Goal: Information Seeking & Learning: Check status

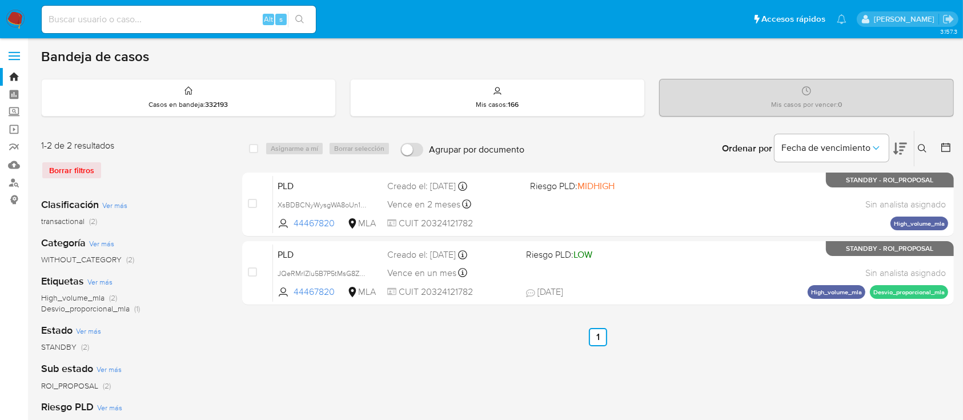
click at [924, 147] on icon at bounding box center [922, 148] width 9 height 9
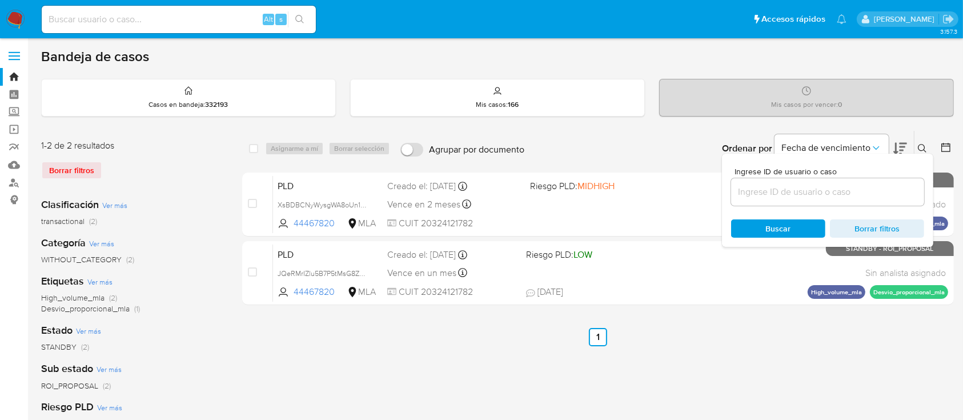
click at [817, 193] on input at bounding box center [827, 191] width 193 height 15
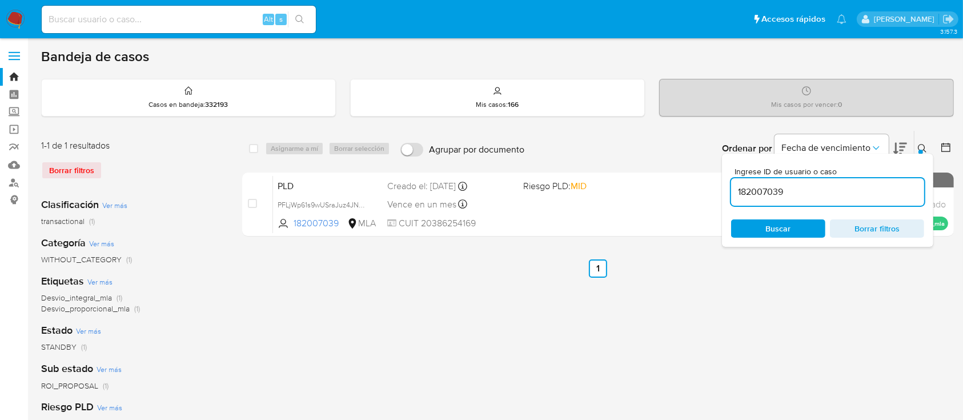
click at [921, 144] on icon at bounding box center [922, 148] width 9 height 9
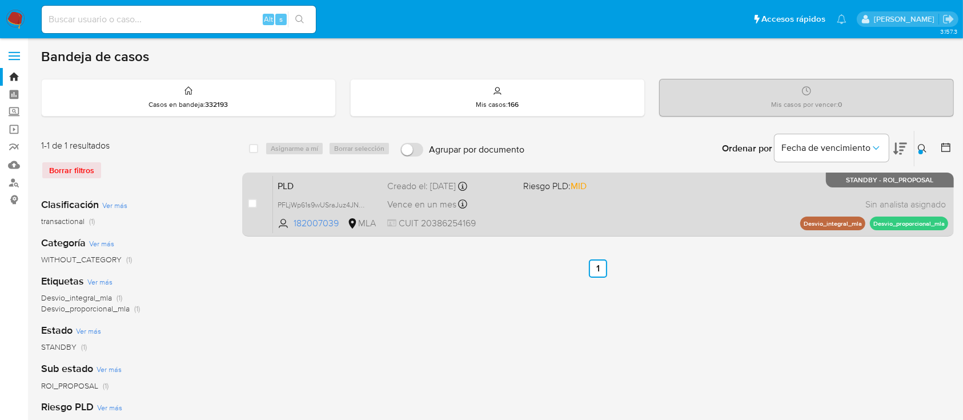
click at [735, 216] on div "PLD PFLjWp61s9wUSraJuz4JNMKq 182007039 MLA Riesgo PLD: MID Creado el: 12/08/202…" at bounding box center [610, 204] width 675 height 58
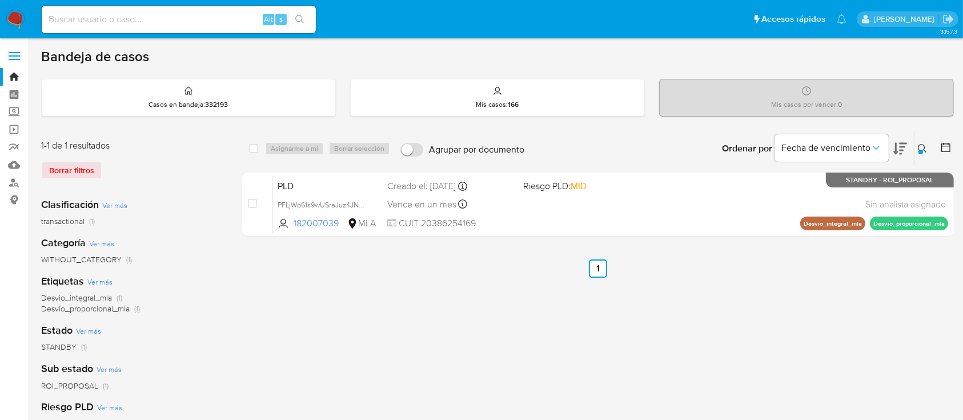
click at [920, 147] on icon at bounding box center [922, 148] width 9 height 9
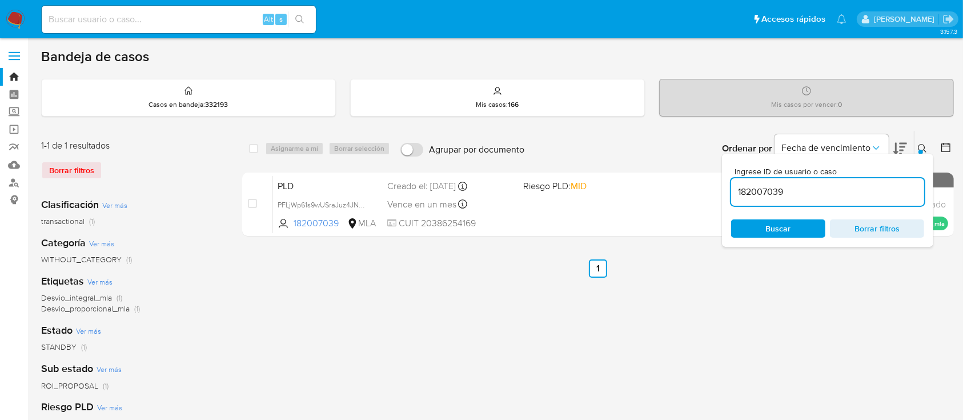
click at [831, 193] on input "182007039" at bounding box center [827, 191] width 193 height 15
click at [920, 144] on icon at bounding box center [922, 148] width 9 height 9
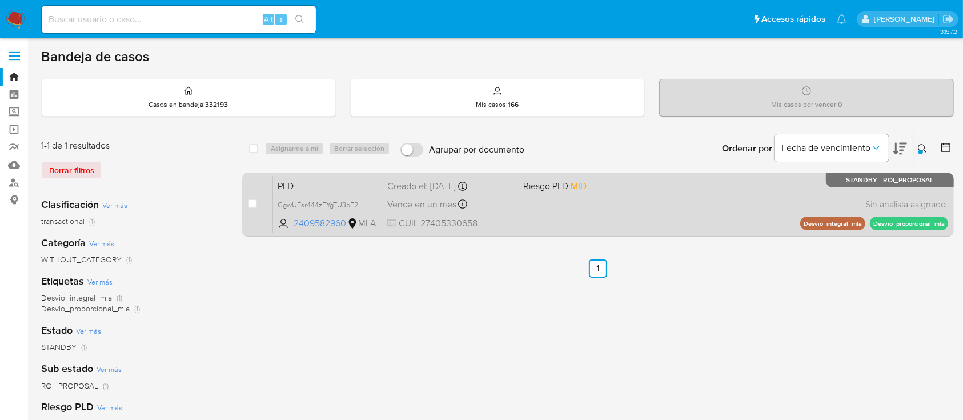
click at [683, 207] on div "PLD CgwUFsr444zEYgTU3pF2UwPc 2409582960 MLA Riesgo PLD: MID Creado el: 12/08/20…" at bounding box center [610, 204] width 675 height 58
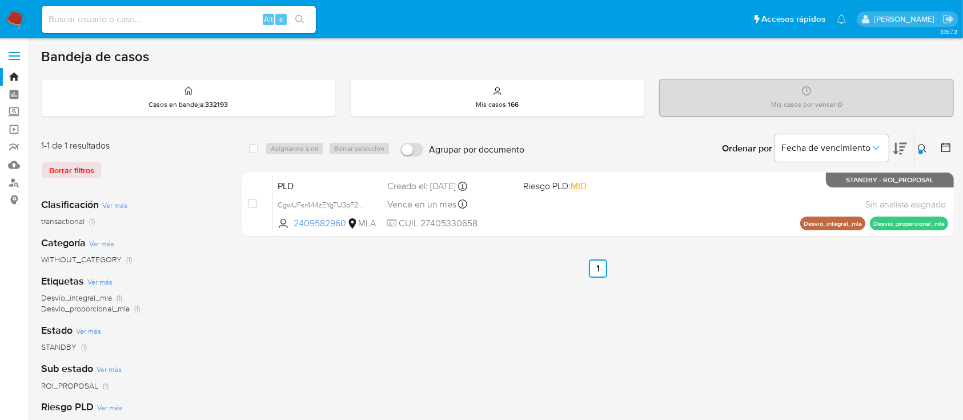
click at [920, 144] on icon at bounding box center [922, 148] width 9 height 9
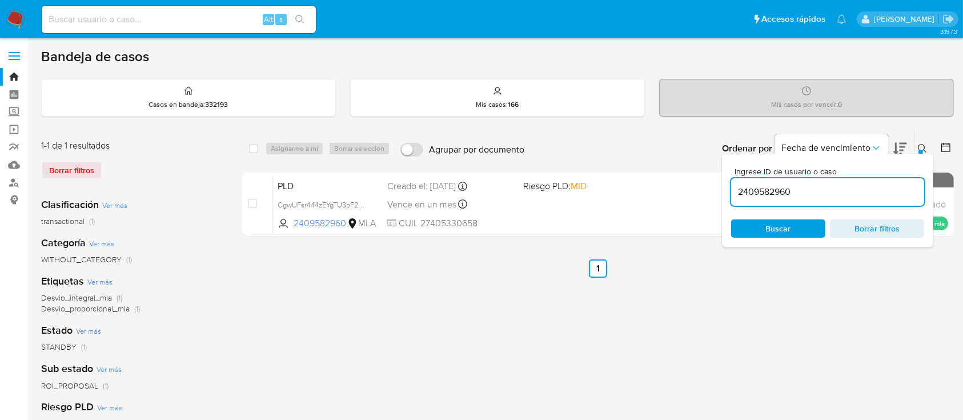
click at [836, 196] on input "2409582960" at bounding box center [827, 191] width 193 height 15
type input "495328552"
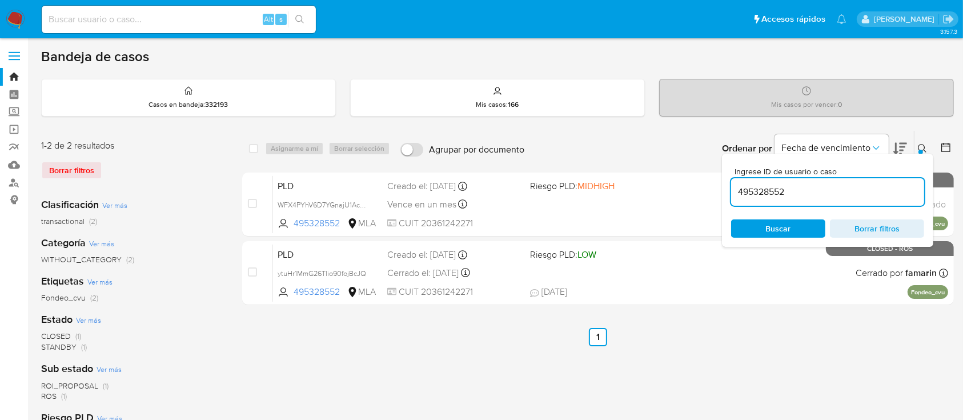
click at [920, 150] on div at bounding box center [920, 152] width 5 height 5
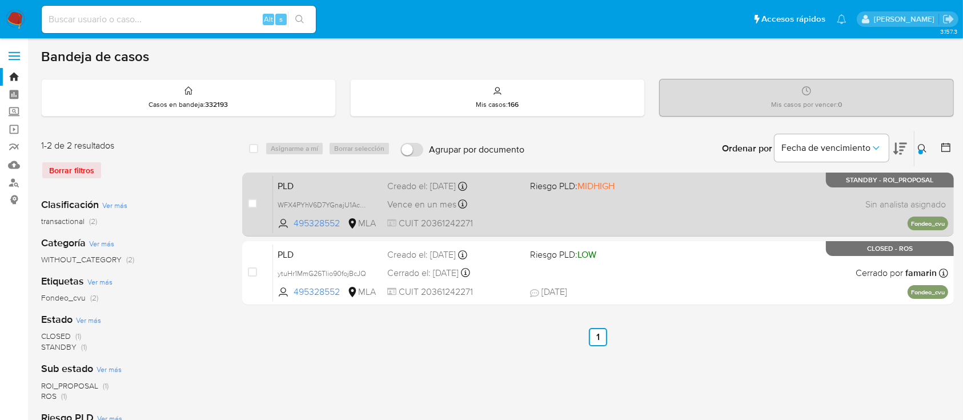
click at [742, 201] on div "PLD WFX4PYhV6D7YGnajU1Ac9k0w 495328552 MLA Riesgo PLD: MIDHIGH Creado el: 12/07…" at bounding box center [610, 204] width 675 height 58
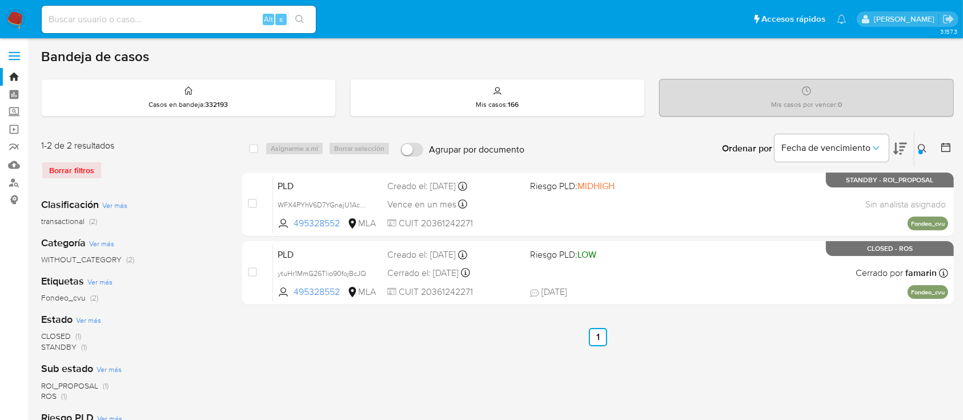
drag, startPoint x: 14, startPoint y: 23, endPoint x: 121, endPoint y: 5, distance: 108.9
click at [14, 23] on img at bounding box center [15, 19] width 19 height 19
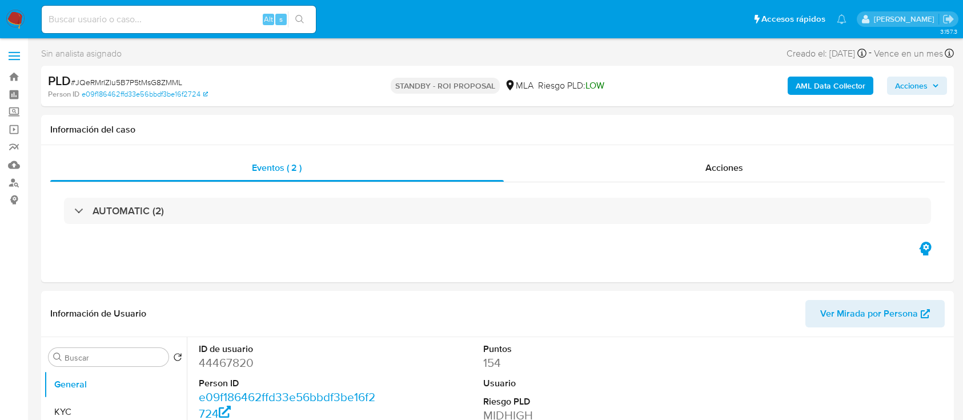
select select "10"
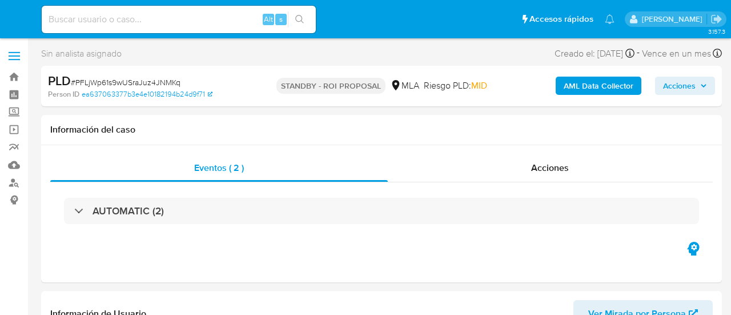
select select "10"
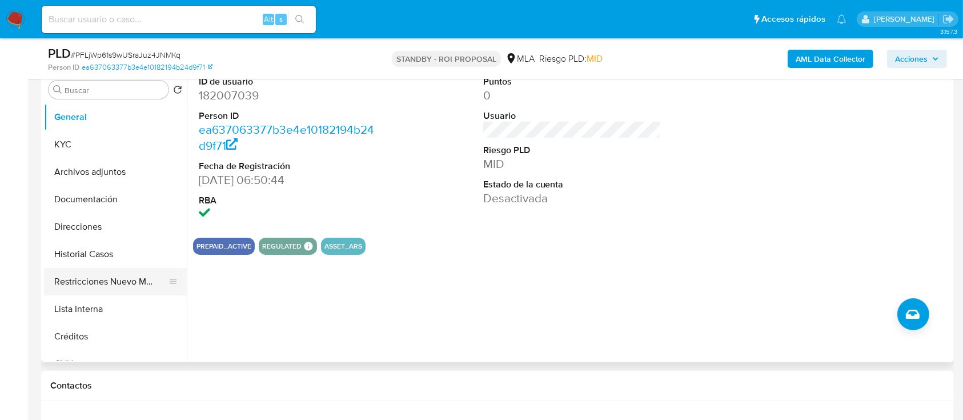
scroll to position [228, 0]
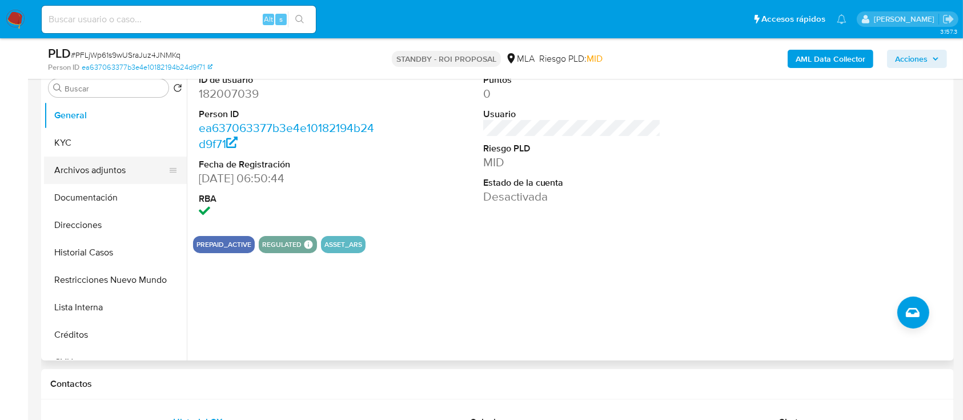
click at [126, 175] on button "Archivos adjuntos" at bounding box center [111, 169] width 134 height 27
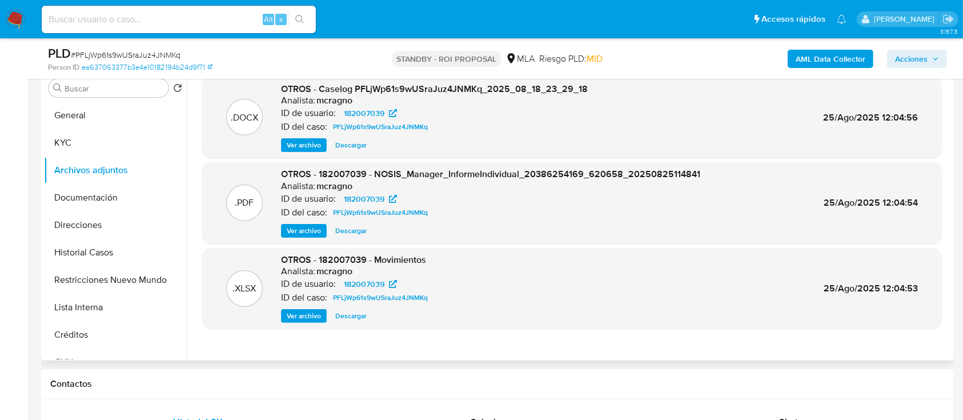
click at [350, 146] on span "Descargar" at bounding box center [350, 144] width 31 height 11
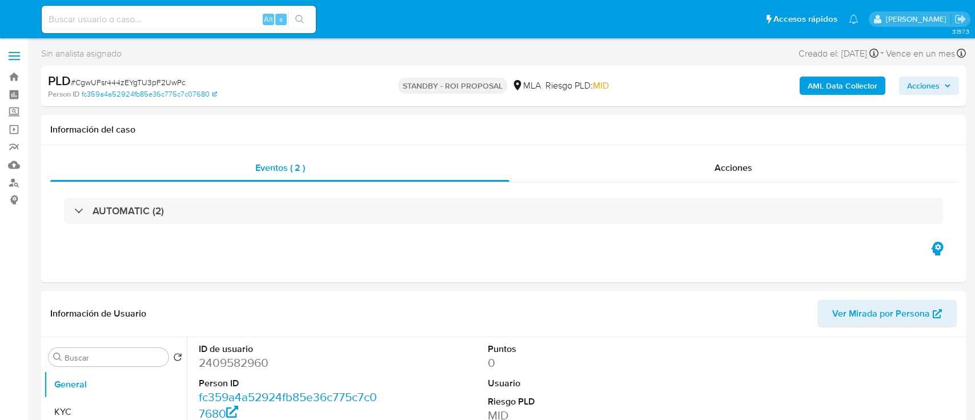
select select "10"
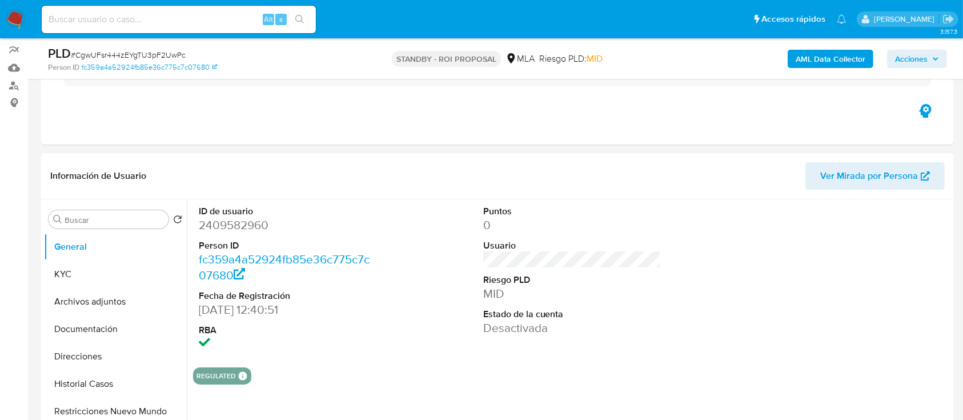
scroll to position [152, 0]
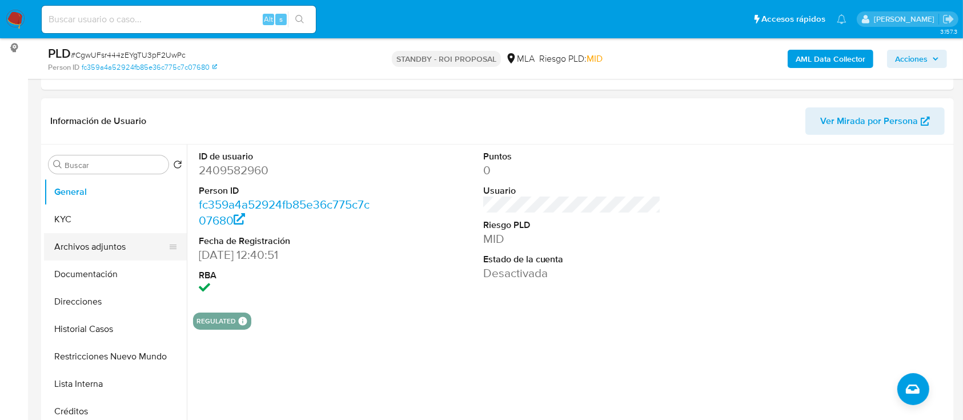
click at [120, 251] on button "Archivos adjuntos" at bounding box center [111, 246] width 134 height 27
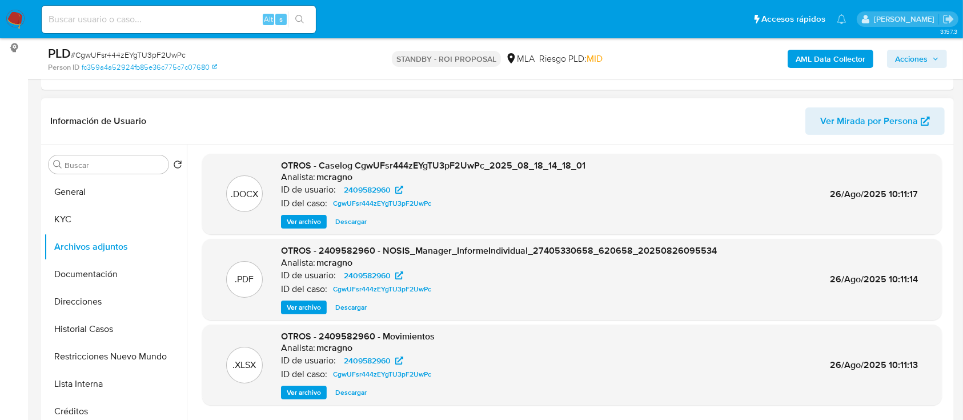
click at [356, 225] on span "Descargar" at bounding box center [350, 221] width 31 height 11
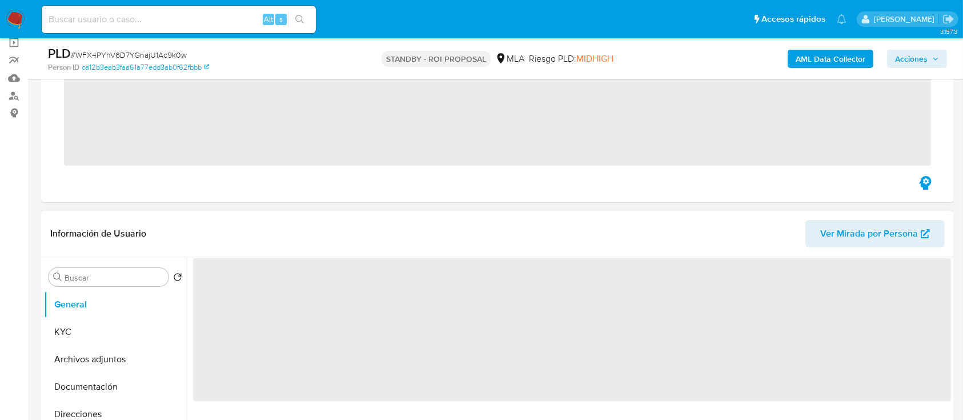
scroll to position [152, 0]
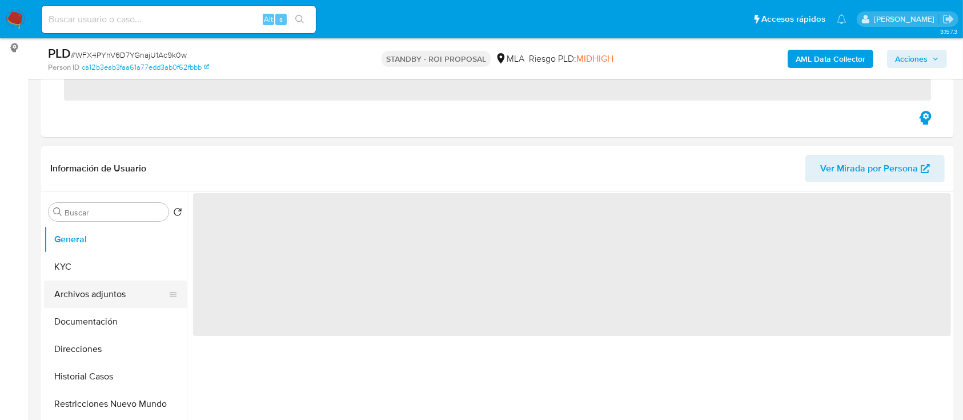
click at [85, 335] on button "Direcciones" at bounding box center [115, 348] width 143 height 27
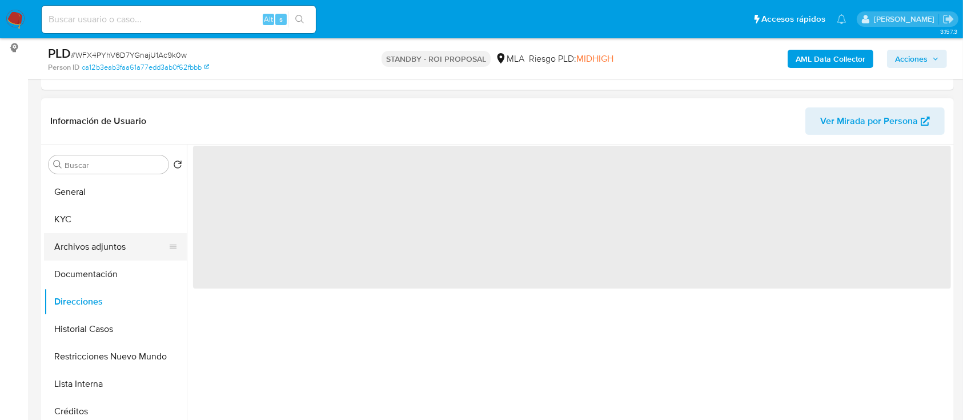
click at [112, 240] on button "Archivos adjuntos" at bounding box center [111, 246] width 134 height 27
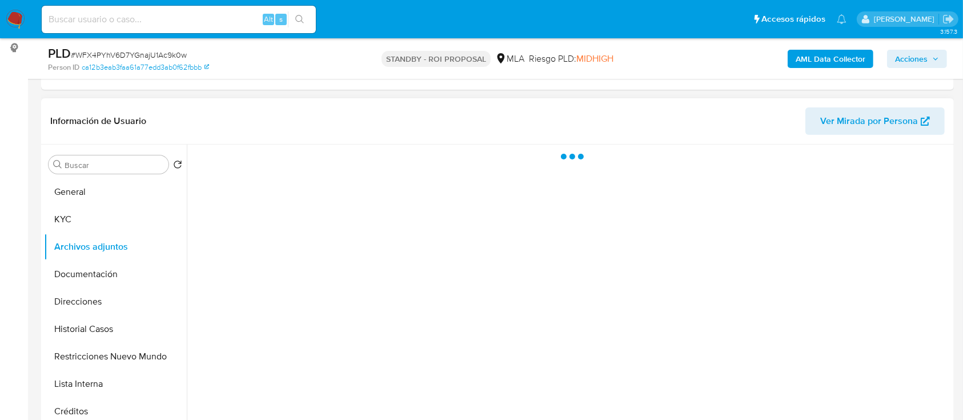
select select "10"
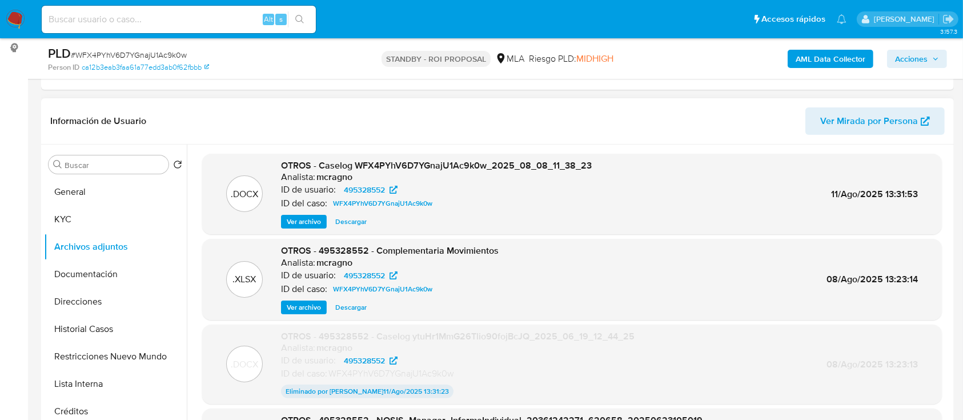
click at [351, 223] on span "Descargar" at bounding box center [350, 221] width 31 height 11
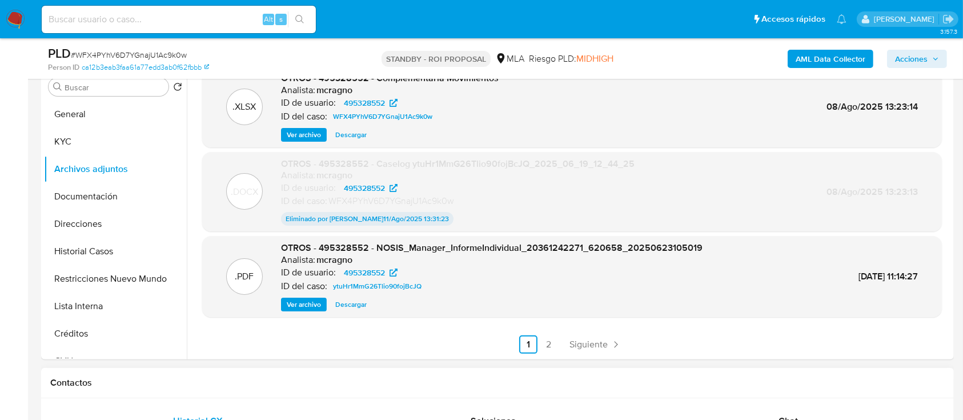
scroll to position [304, 0]
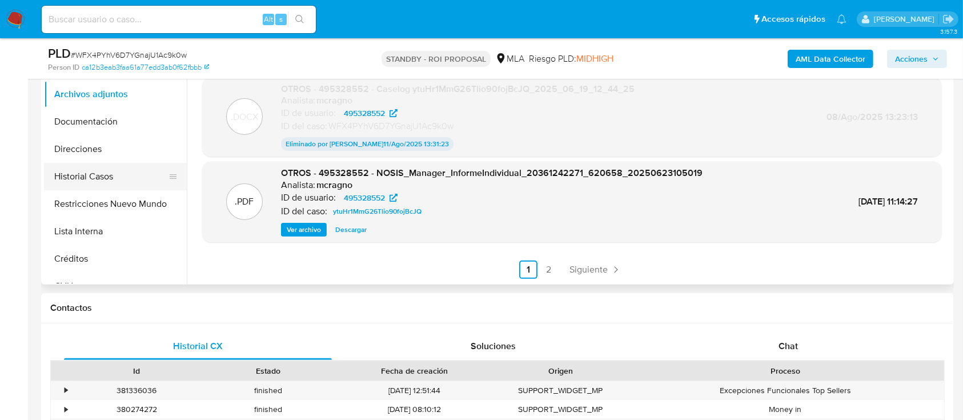
click at [118, 176] on button "Historial Casos" at bounding box center [111, 176] width 134 height 27
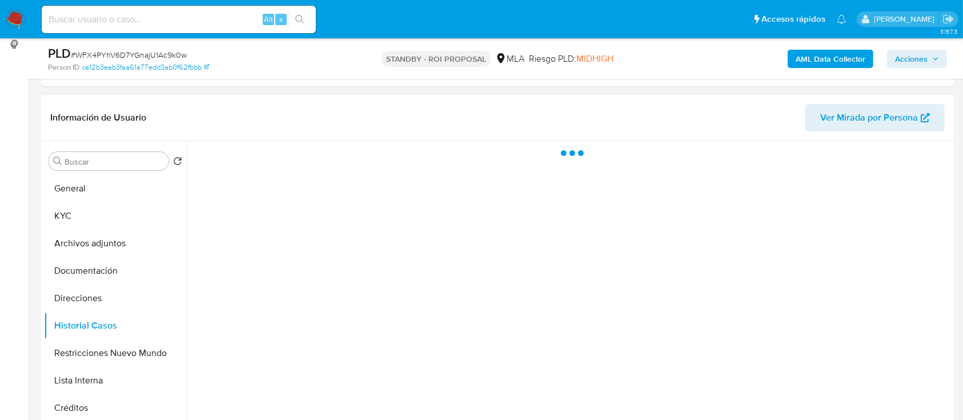
scroll to position [152, 0]
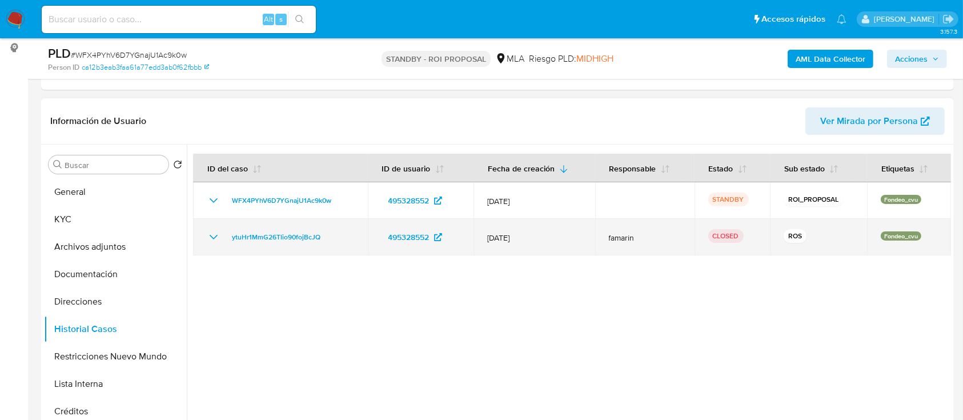
click at [210, 234] on icon "Mostrar/Ocultar" at bounding box center [214, 237] width 14 height 14
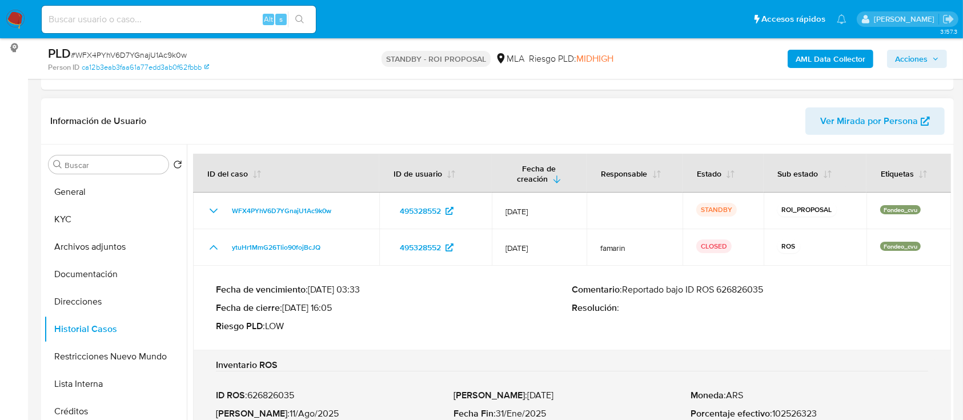
click at [734, 288] on p "Comentario : Reportado bajo ID ROS 626826035" at bounding box center [750, 289] width 356 height 11
click at [99, 248] on button "Archivos adjuntos" at bounding box center [111, 246] width 134 height 27
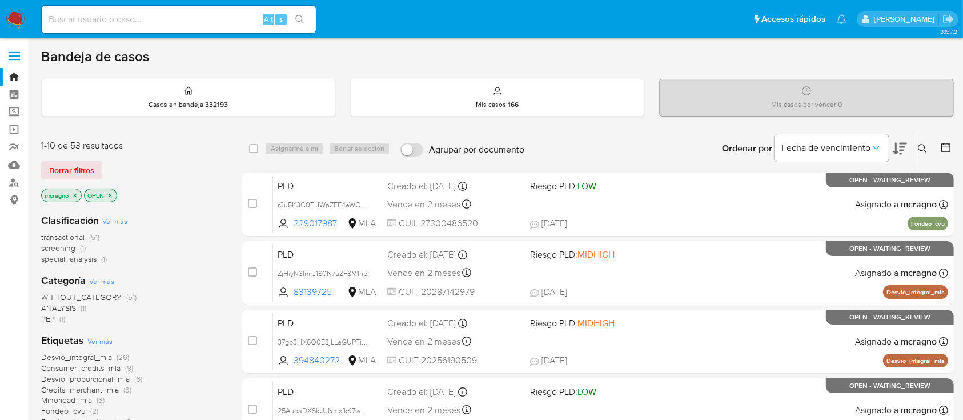
click at [112, 192] on icon "close-filter" at bounding box center [110, 195] width 7 height 7
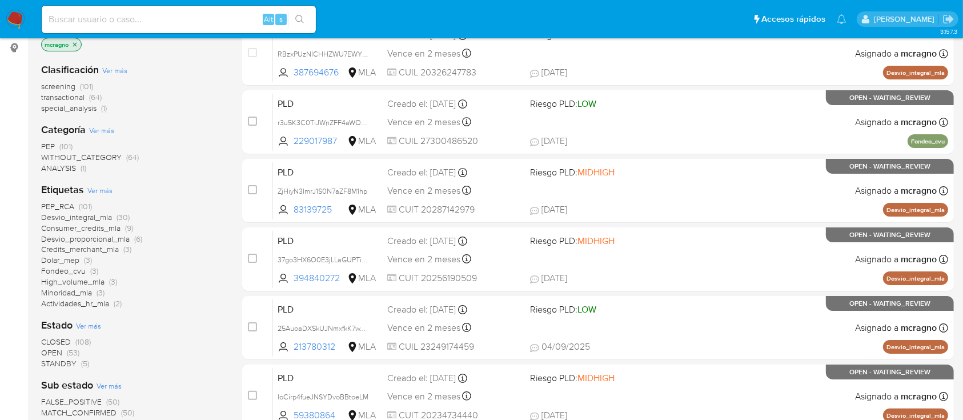
scroll to position [76, 0]
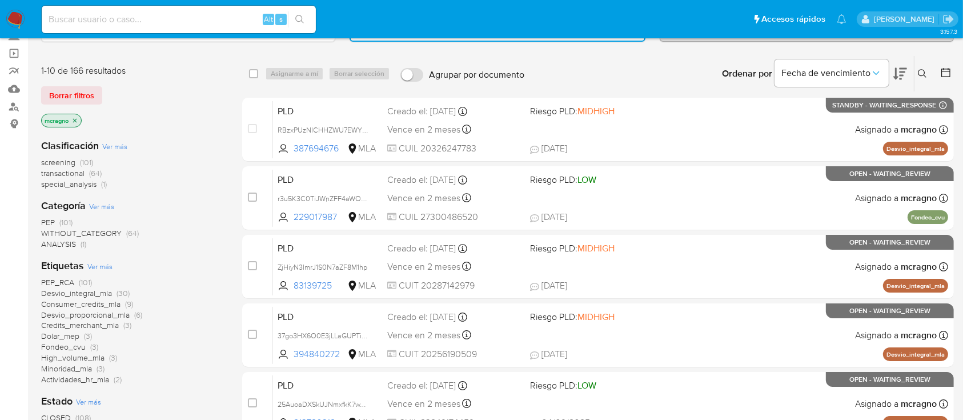
click at [16, 18] on img at bounding box center [15, 19] width 19 height 19
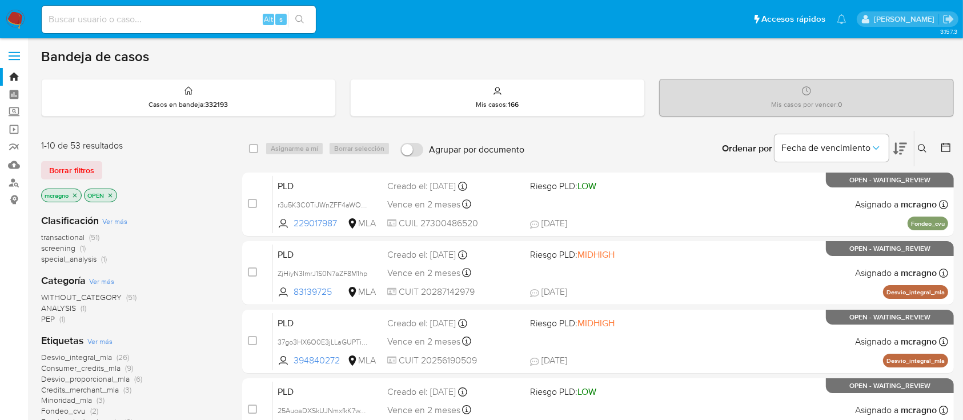
click at [78, 194] on icon "close-filter" at bounding box center [74, 195] width 7 height 7
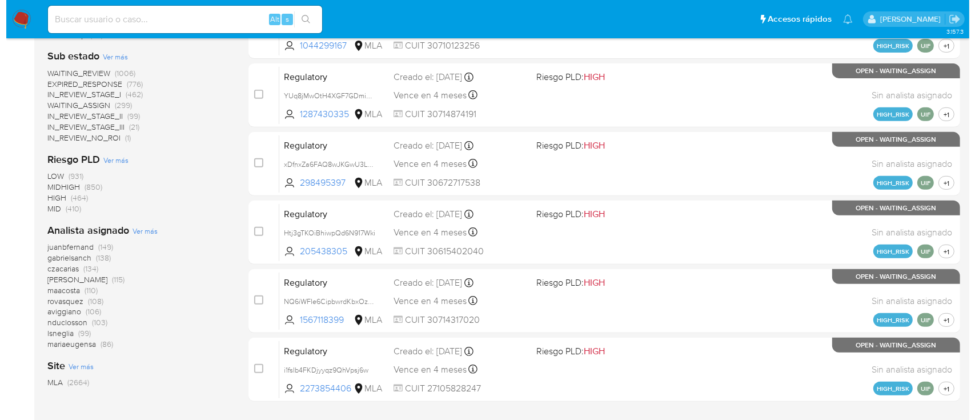
scroll to position [457, 0]
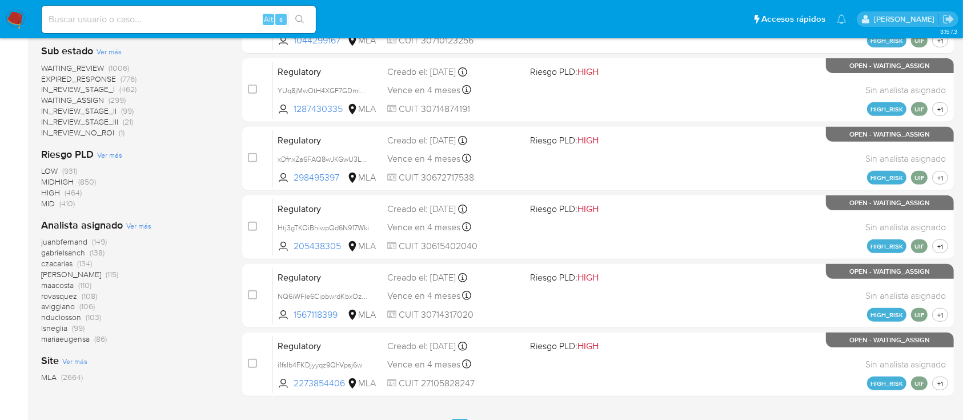
click at [144, 226] on span "Ver más" at bounding box center [138, 225] width 25 height 10
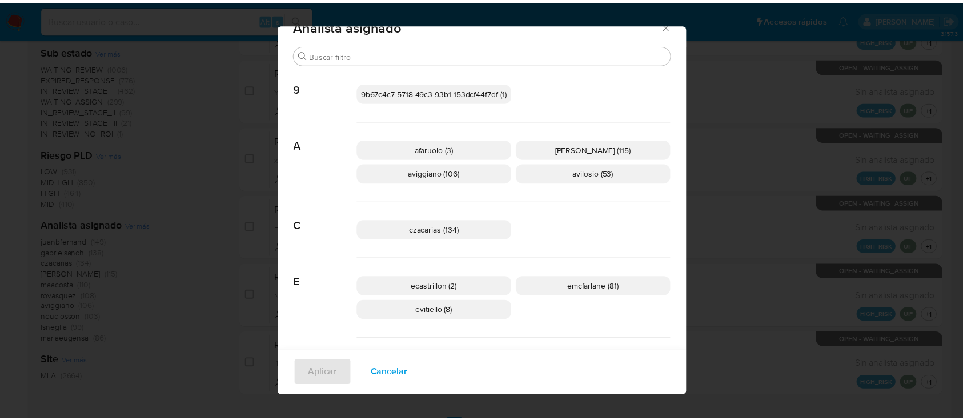
scroll to position [0, 0]
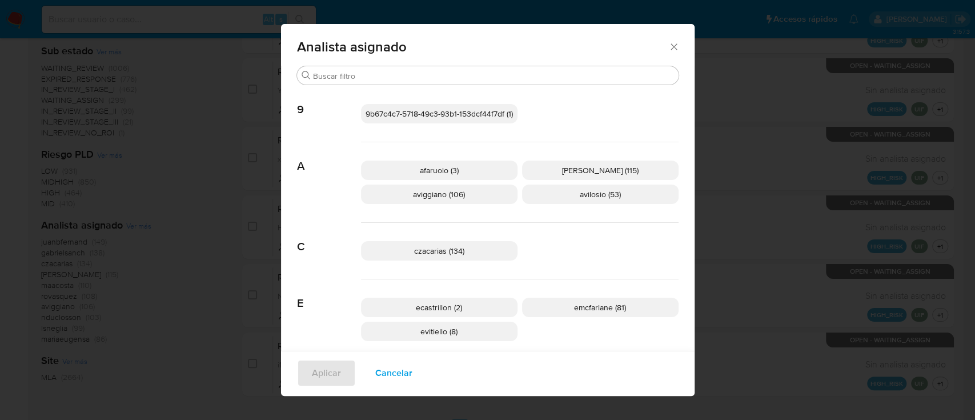
click at [670, 43] on icon "Cerrar" at bounding box center [673, 46] width 11 height 11
